Goal: Task Accomplishment & Management: Manage account settings

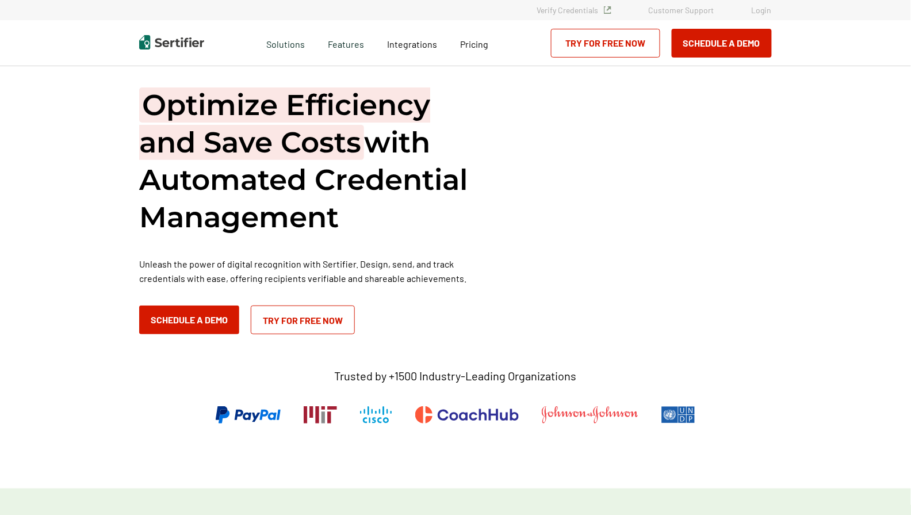
click at [760, 9] on link "Login" at bounding box center [761, 10] width 20 height 10
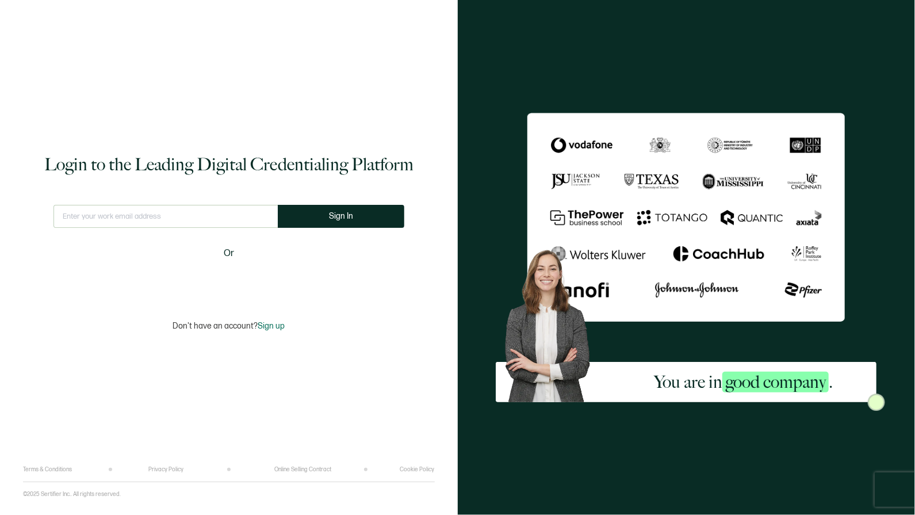
type input "[EMAIL_ADDRESS][DOMAIN_NAME]"
click at [348, 218] on span "Sign In" at bounding box center [341, 216] width 24 height 9
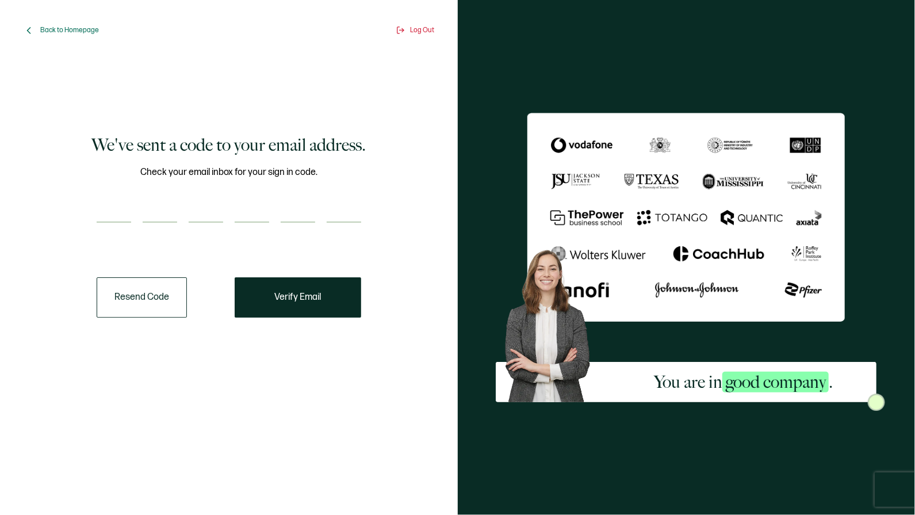
click at [116, 212] on input "number" at bounding box center [114, 211] width 34 height 23
paste input "8"
type input "8"
type input "4"
type input "0"
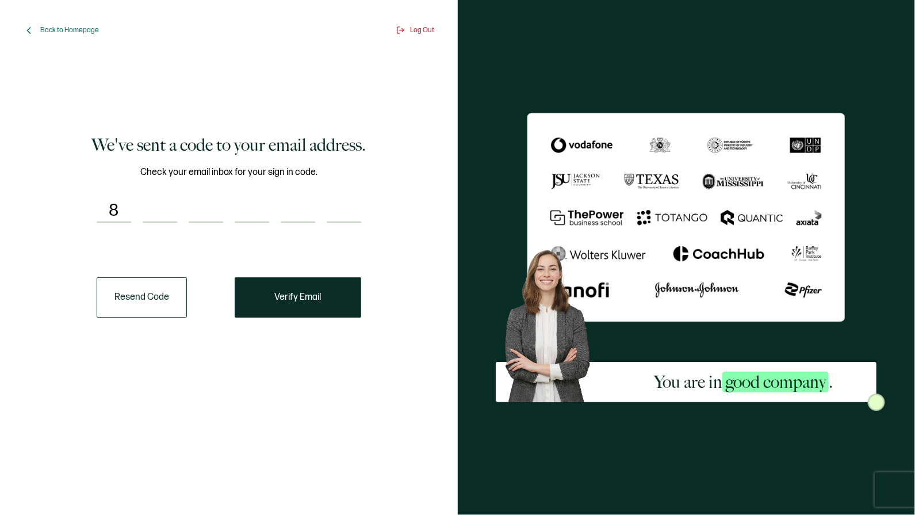
type input "4"
type input "3"
type input "0"
